Goal: Obtain resource: Download file/media

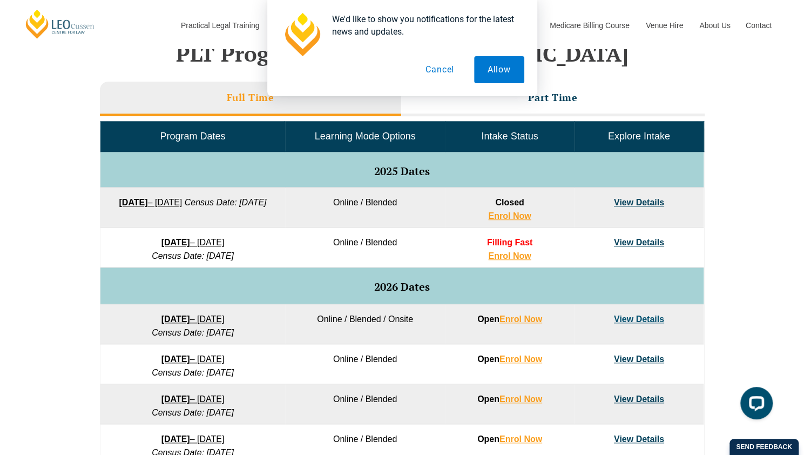
click at [161, 242] on strong "[DATE]" at bounding box center [175, 242] width 29 height 9
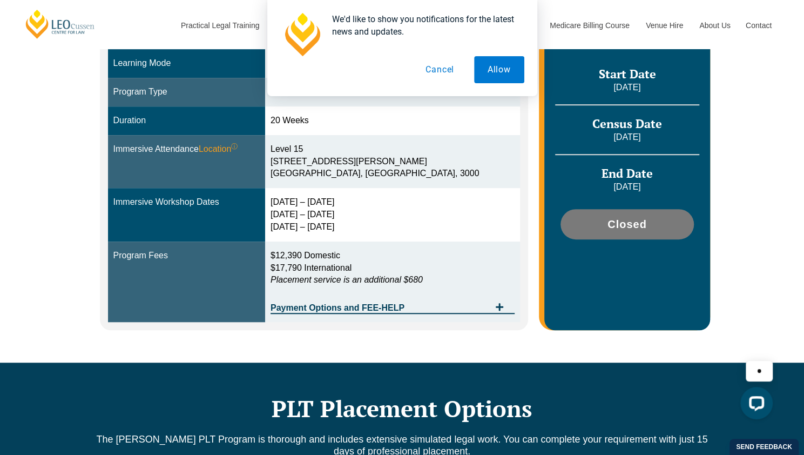
scroll to position [318, 0]
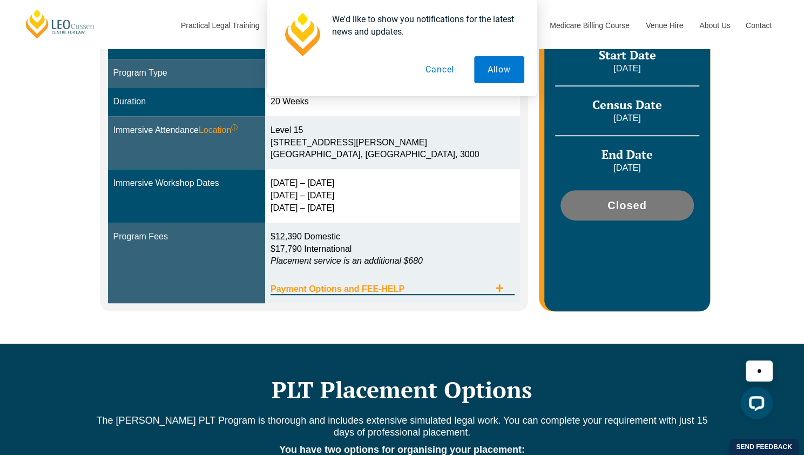
click at [354, 286] on span "Payment Options and FEE-HELP" at bounding box center [379, 288] width 219 height 9
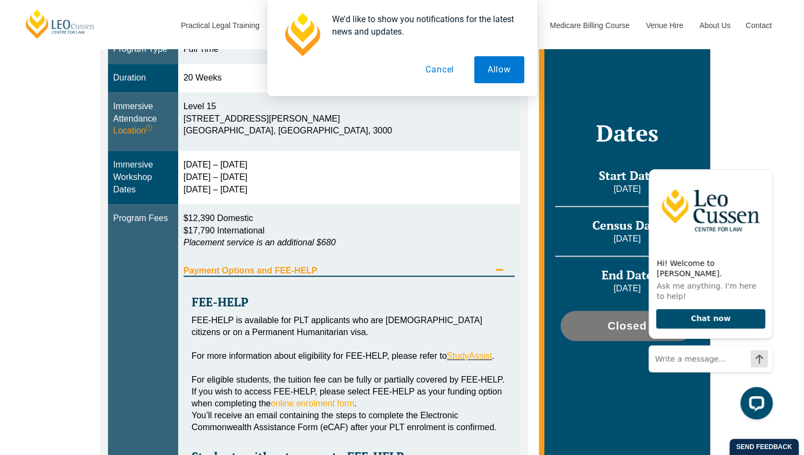
scroll to position [363, 0]
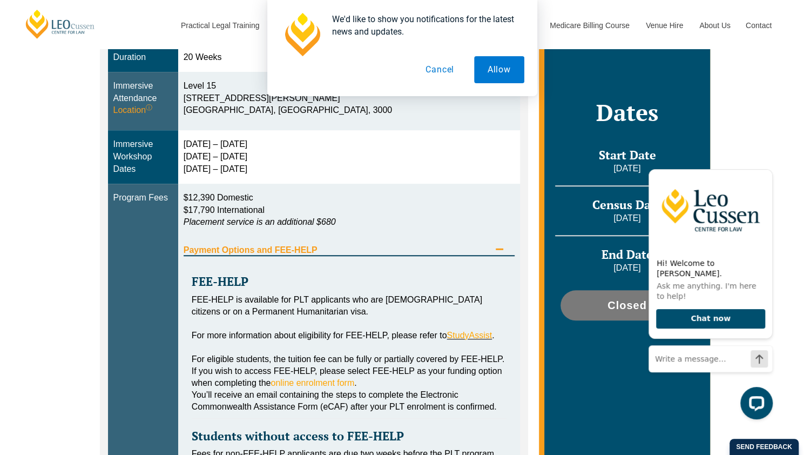
click at [354, 286] on h3 "FEE-HELP" at bounding box center [349, 281] width 315 height 13
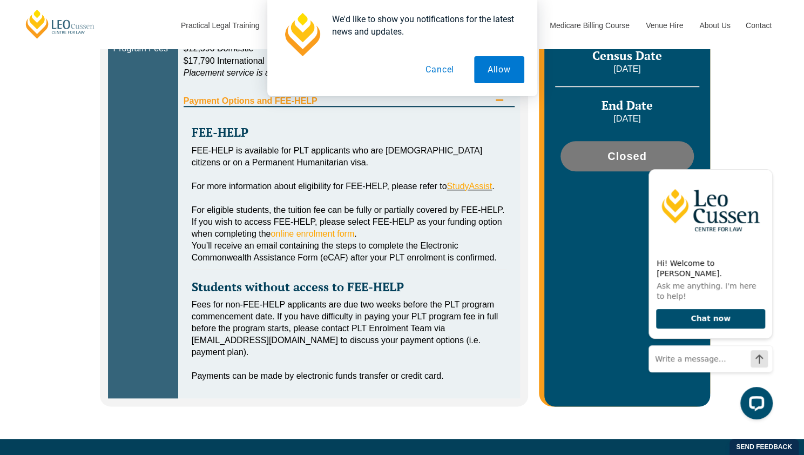
scroll to position [511, 0]
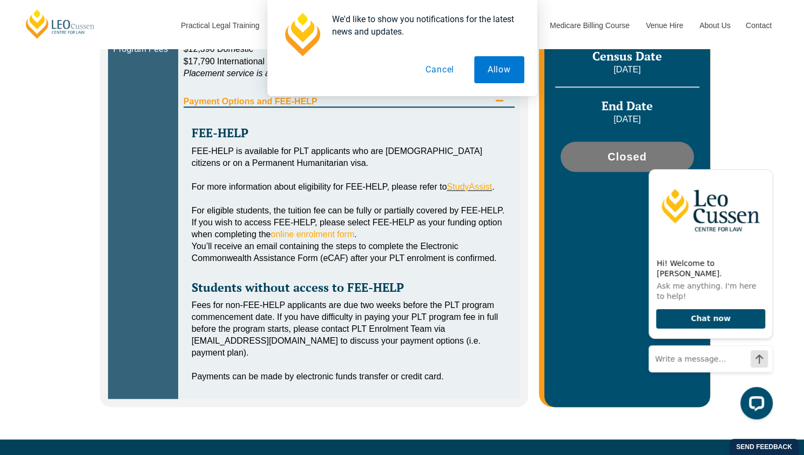
click at [354, 286] on strong "Students without access to FEE-HELP" at bounding box center [298, 287] width 212 height 16
drag, startPoint x: 354, startPoint y: 286, endPoint x: 308, endPoint y: 272, distance: 47.5
click at [308, 272] on div "FEE-HELP FEE-HELP is available for PLT applicants who are Australian citizens o…" at bounding box center [349, 248] width 331 height 282
click at [451, 62] on button "Cancel" at bounding box center [440, 69] width 56 height 27
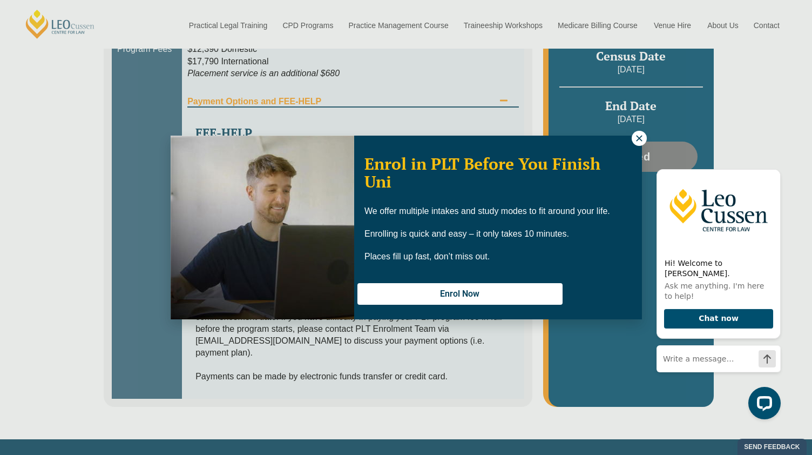
click at [643, 134] on button at bounding box center [639, 138] width 15 height 15
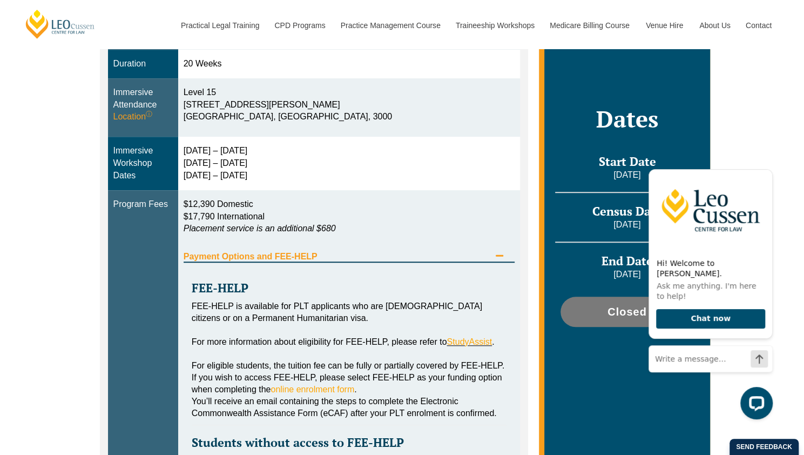
scroll to position [357, 0]
click at [51, 240] on div "Blended Online Blended learning combines the flexibility of online study with t…" at bounding box center [402, 218] width 804 height 750
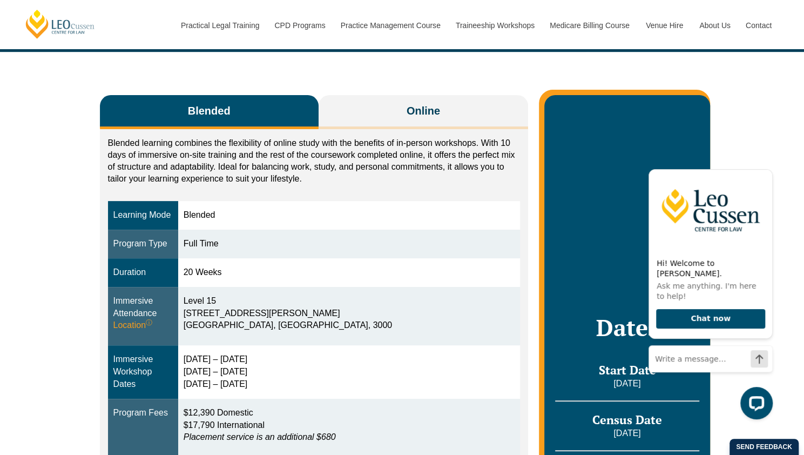
scroll to position [33, 0]
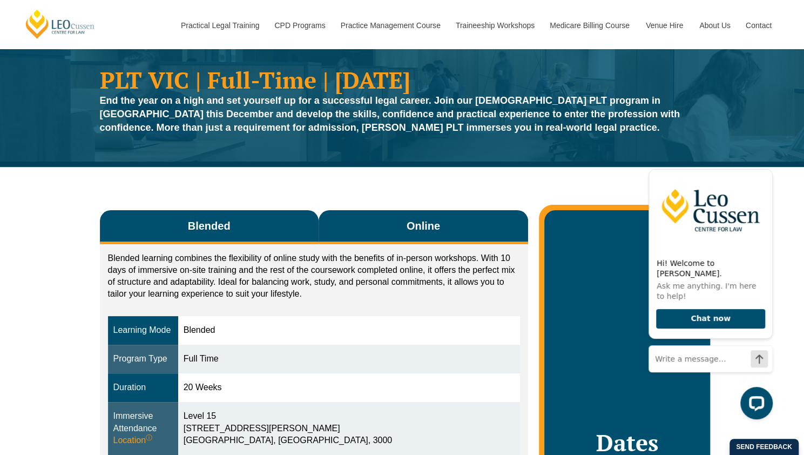
click at [436, 223] on span "Online" at bounding box center [422, 225] width 33 height 15
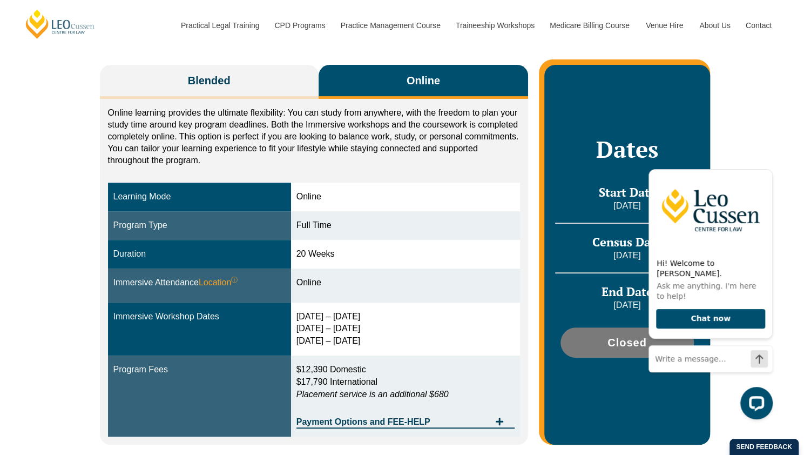
scroll to position [195, 0]
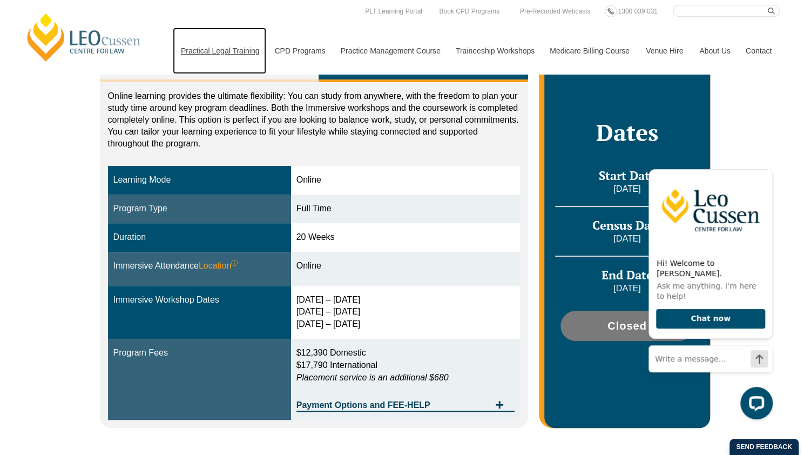
click at [179, 63] on link "Practical Legal Training" at bounding box center [220, 51] width 94 height 46
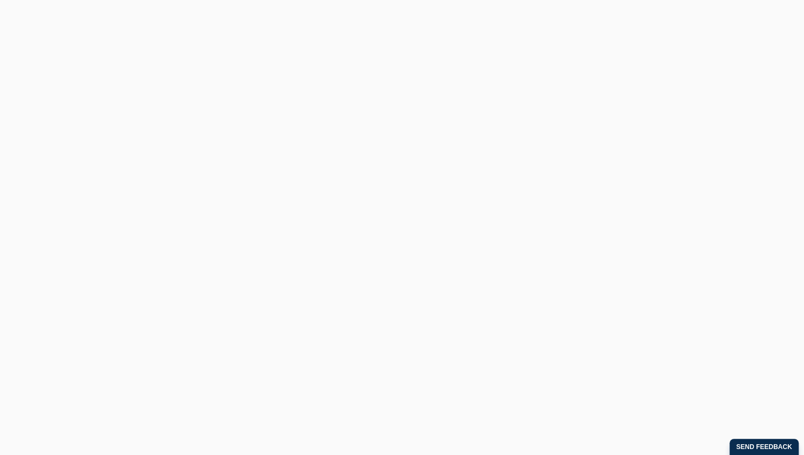
click at [172, 222] on span "Practical Legal Training (PLT)" at bounding box center [229, 217] width 136 height 11
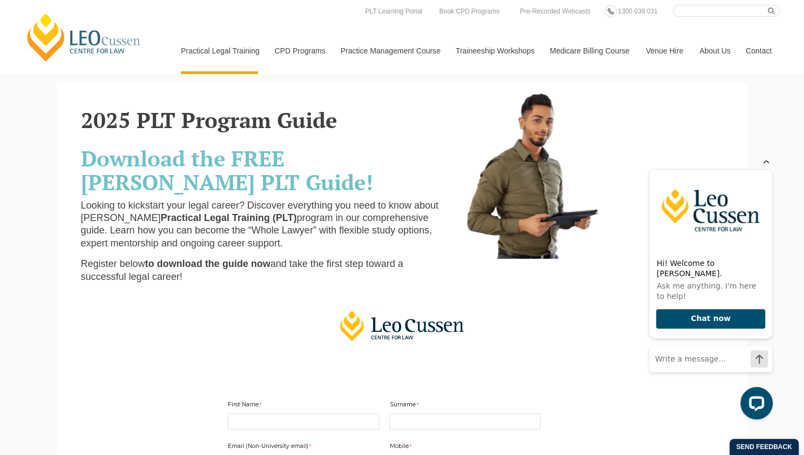
click at [767, 167] on icon "Hide greeting" at bounding box center [765, 160] width 13 height 13
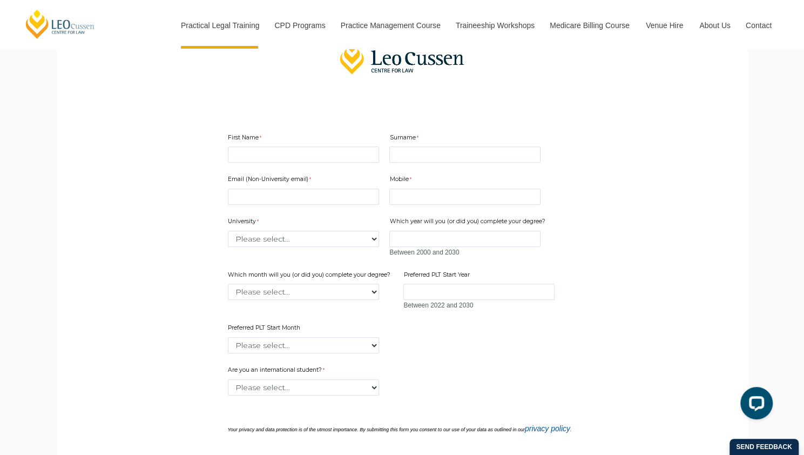
scroll to position [324, 0]
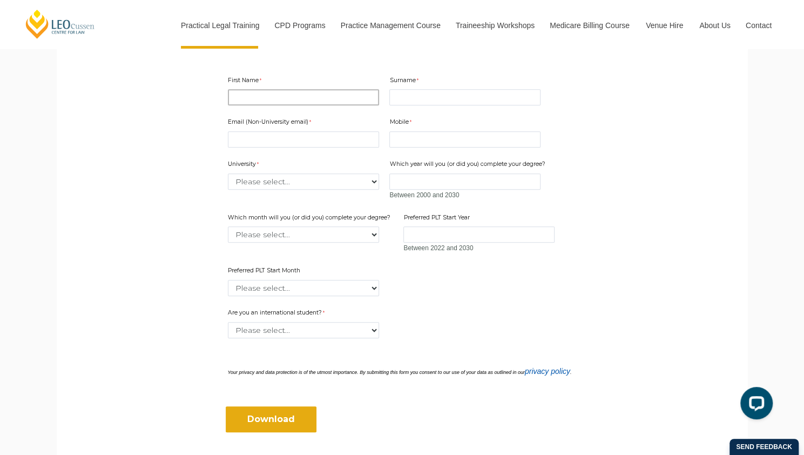
click at [267, 100] on input "First Name" at bounding box center [303, 97] width 151 height 16
type input "Laura"
type input "Cashman"
type input "laura.anne.cashman@gmail.com"
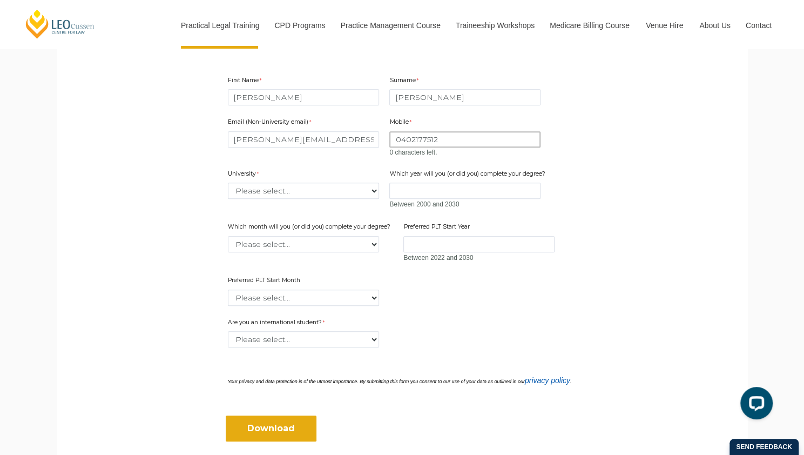
type input "0402177512"
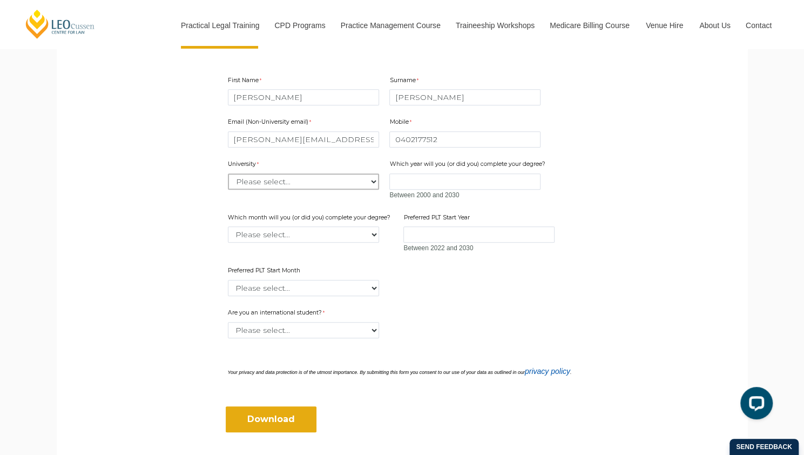
select select "tfa_2197"
type input "2025"
select select "tfa_2234"
type input "2025"
click at [370, 287] on select "Please select... January February March April May June July August September Oc…" at bounding box center [303, 288] width 151 height 16
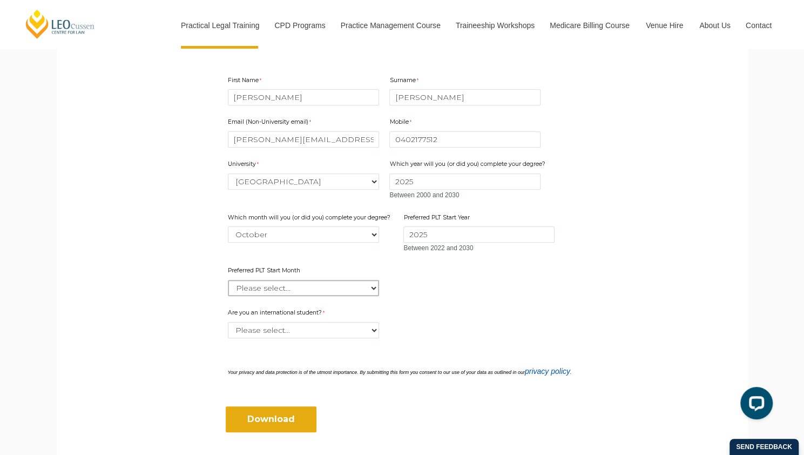
select select "tfa_2345"
click at [228, 280] on select "Please select... January February March April May June July August September Oc…" at bounding box center [303, 288] width 151 height 16
click at [317, 343] on div "How did you hear about this event? Please select... Email Facebook Instagram Li…" at bounding box center [401, 348] width 357 height 16
click at [316, 333] on select "Please select... Yes No" at bounding box center [303, 330] width 151 height 16
select select "tfa_60"
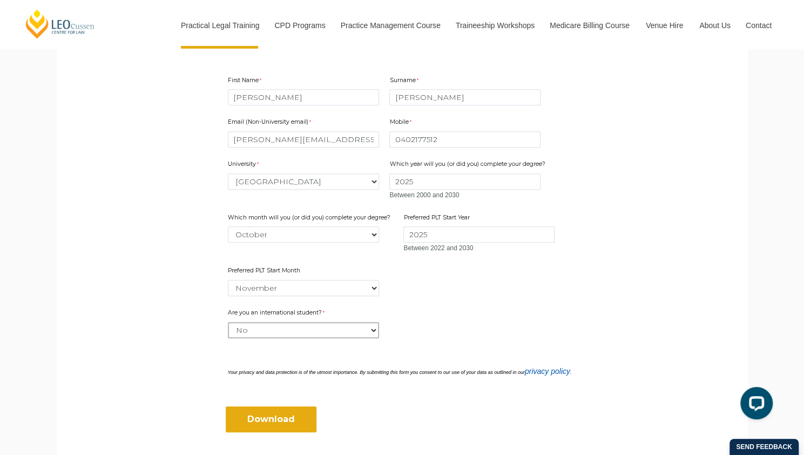
click at [228, 322] on select "Please select... Yes No" at bounding box center [303, 330] width 151 height 16
click at [247, 416] on input "Download" at bounding box center [271, 419] width 91 height 26
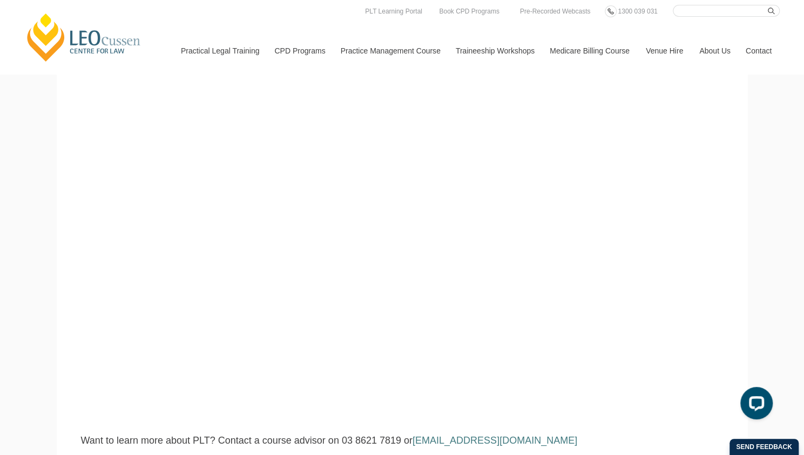
click at [736, 284] on section "PLT Program Guide Want to learn more about PLT? Contact a course advisor on 03 …" at bounding box center [402, 211] width 691 height 488
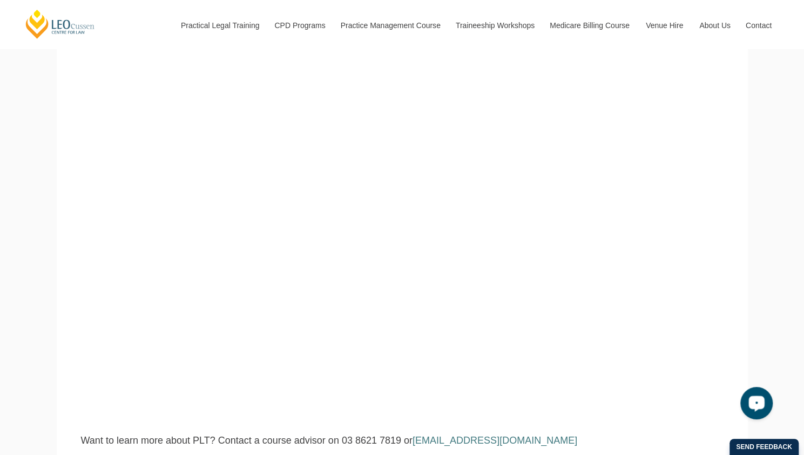
scroll to position [526, 0]
